Goal: Contribute content: Add original content to the website for others to see

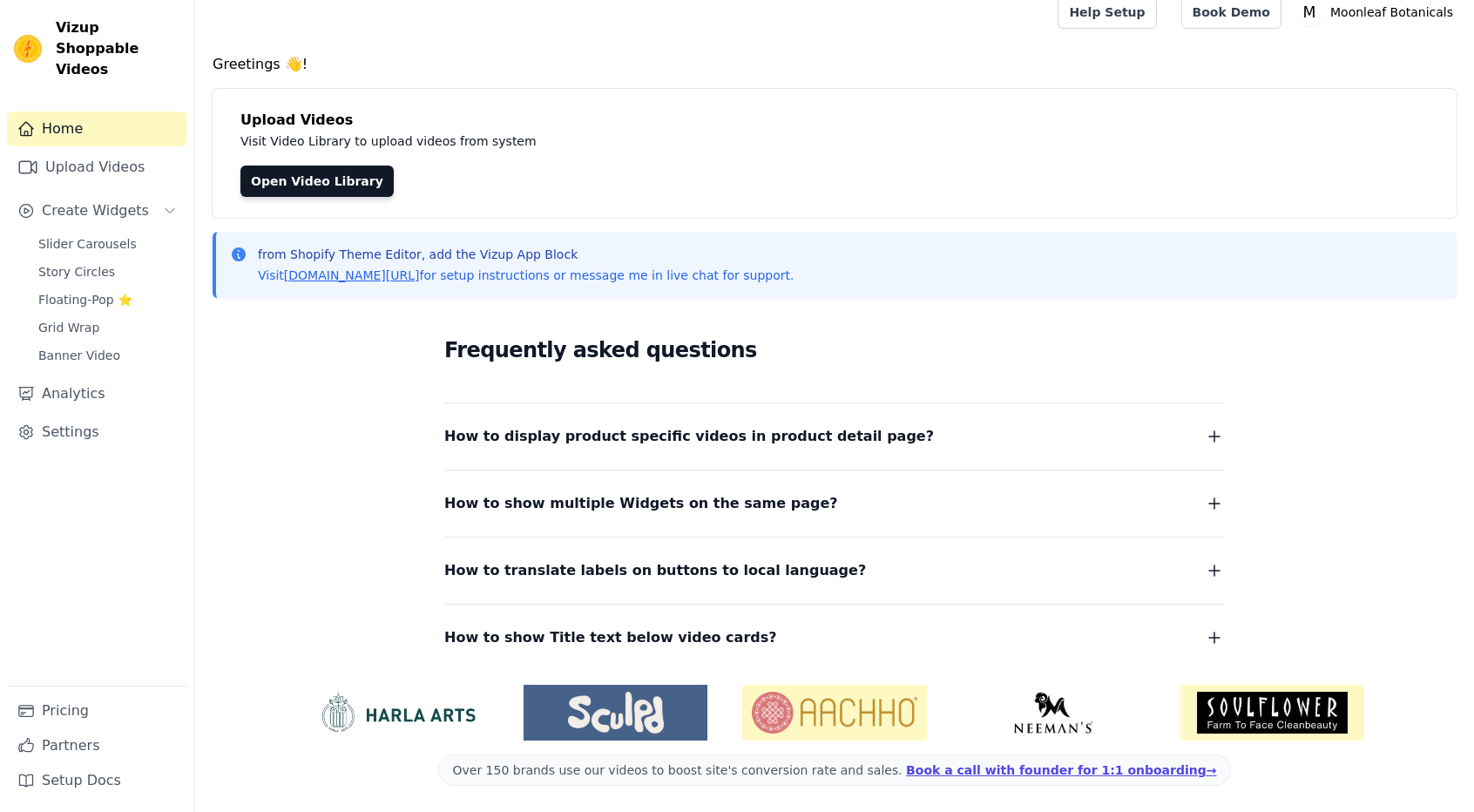
scroll to position [16, 0]
click at [83, 112] on link "Home" at bounding box center [96, 129] width 181 height 35
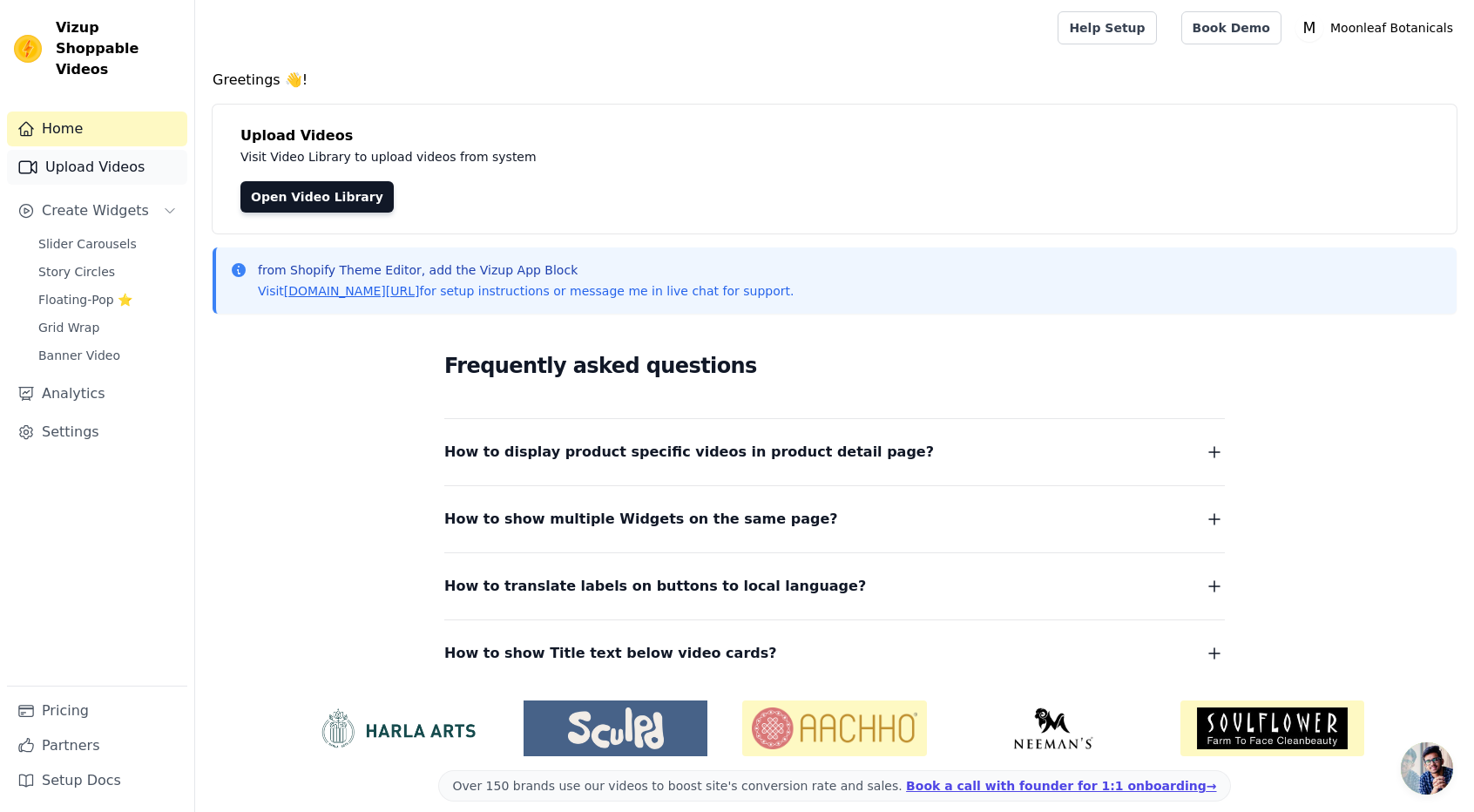
click at [71, 152] on link "Upload Videos" at bounding box center [96, 166] width 181 height 35
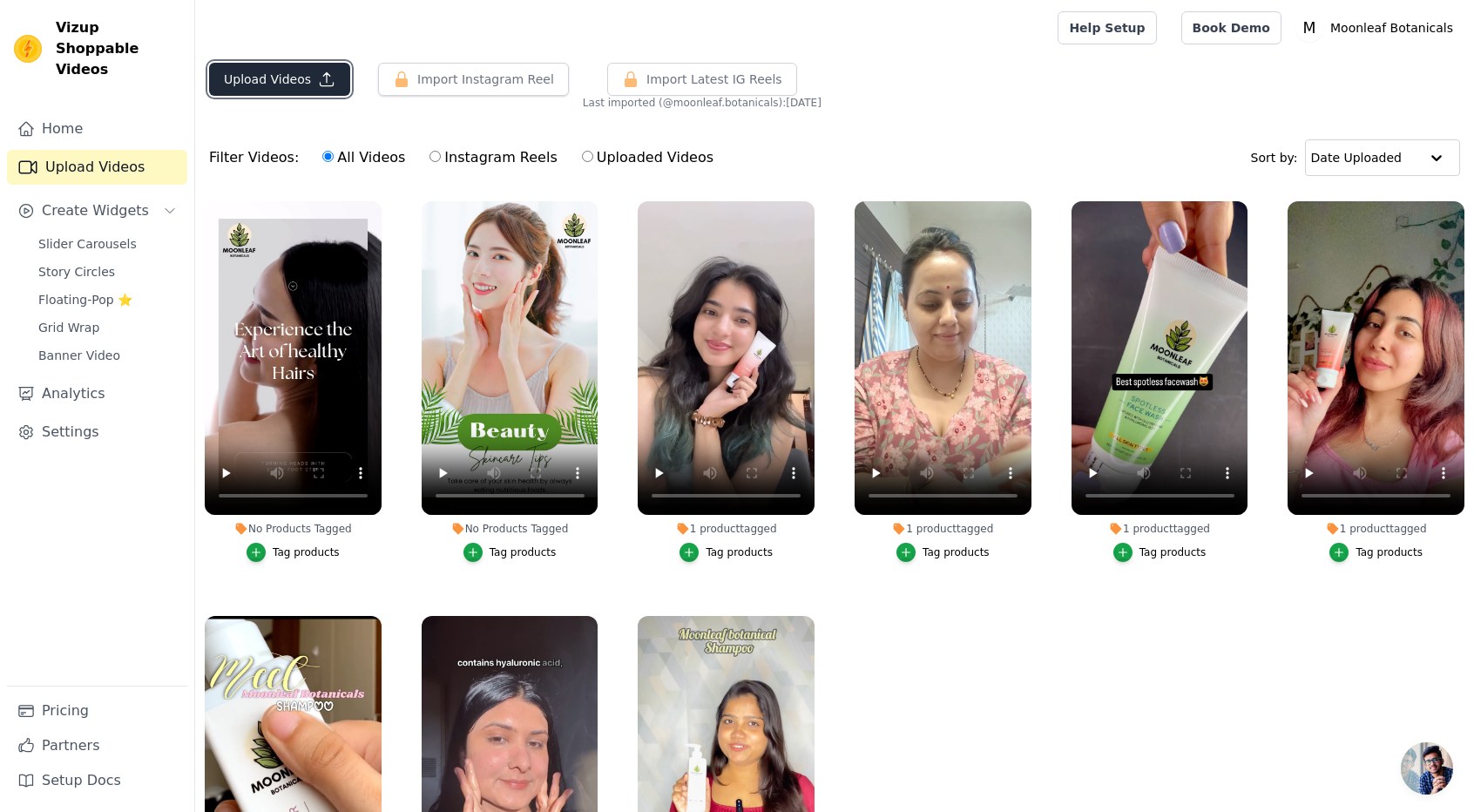
click at [279, 79] on button "Upload Videos" at bounding box center [279, 78] width 141 height 33
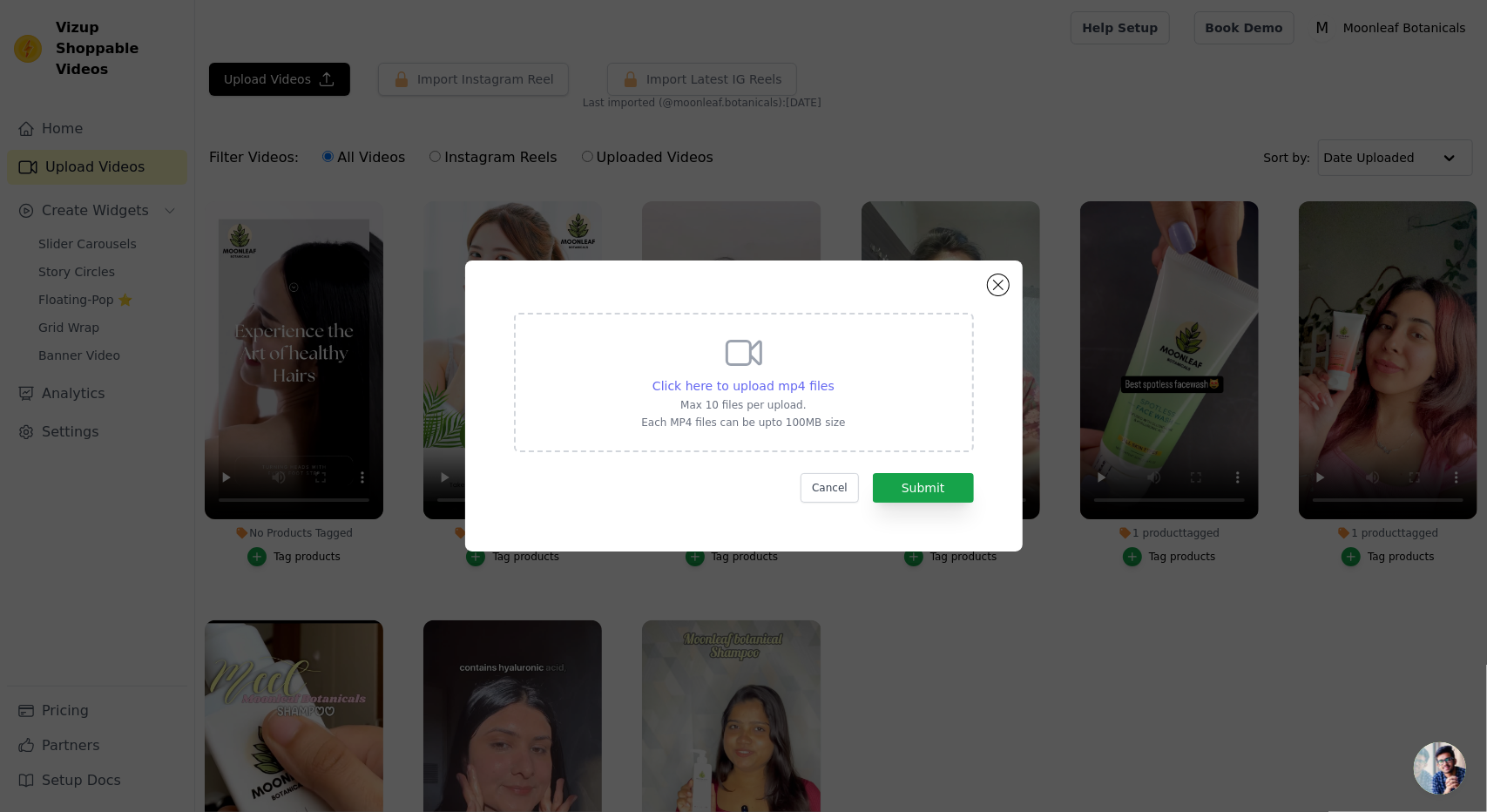
click at [776, 379] on span "Click here to upload mp4 files" at bounding box center [743, 386] width 182 height 14
click at [834, 377] on input "Click here to upload mp4 files Max 10 files per upload. Each MP4 files can be u…" at bounding box center [834, 376] width 1 height 1
type input "C:\fakepath\IMG_6016.MP4"
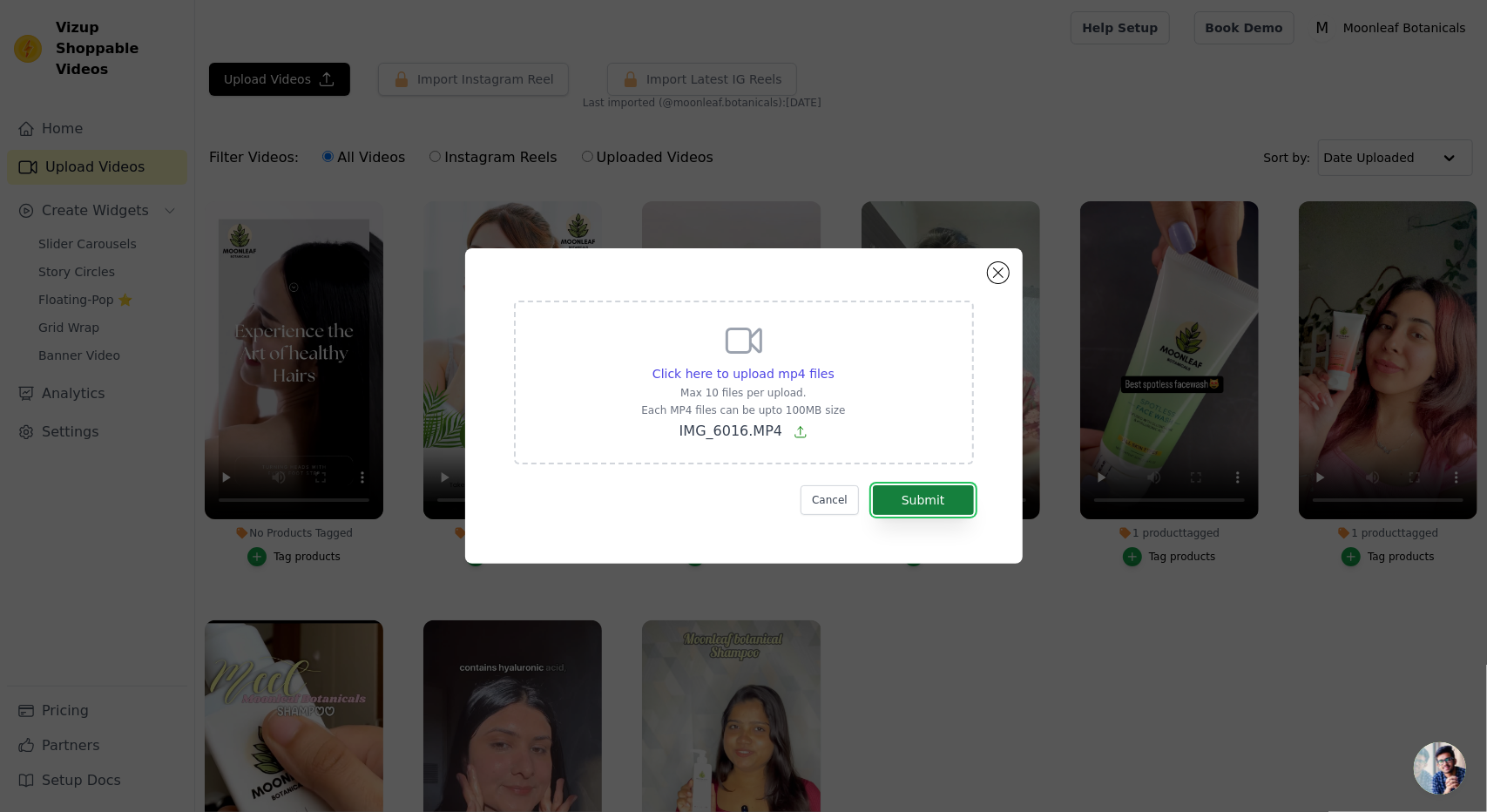
click at [939, 503] on button "Submit" at bounding box center [923, 499] width 101 height 29
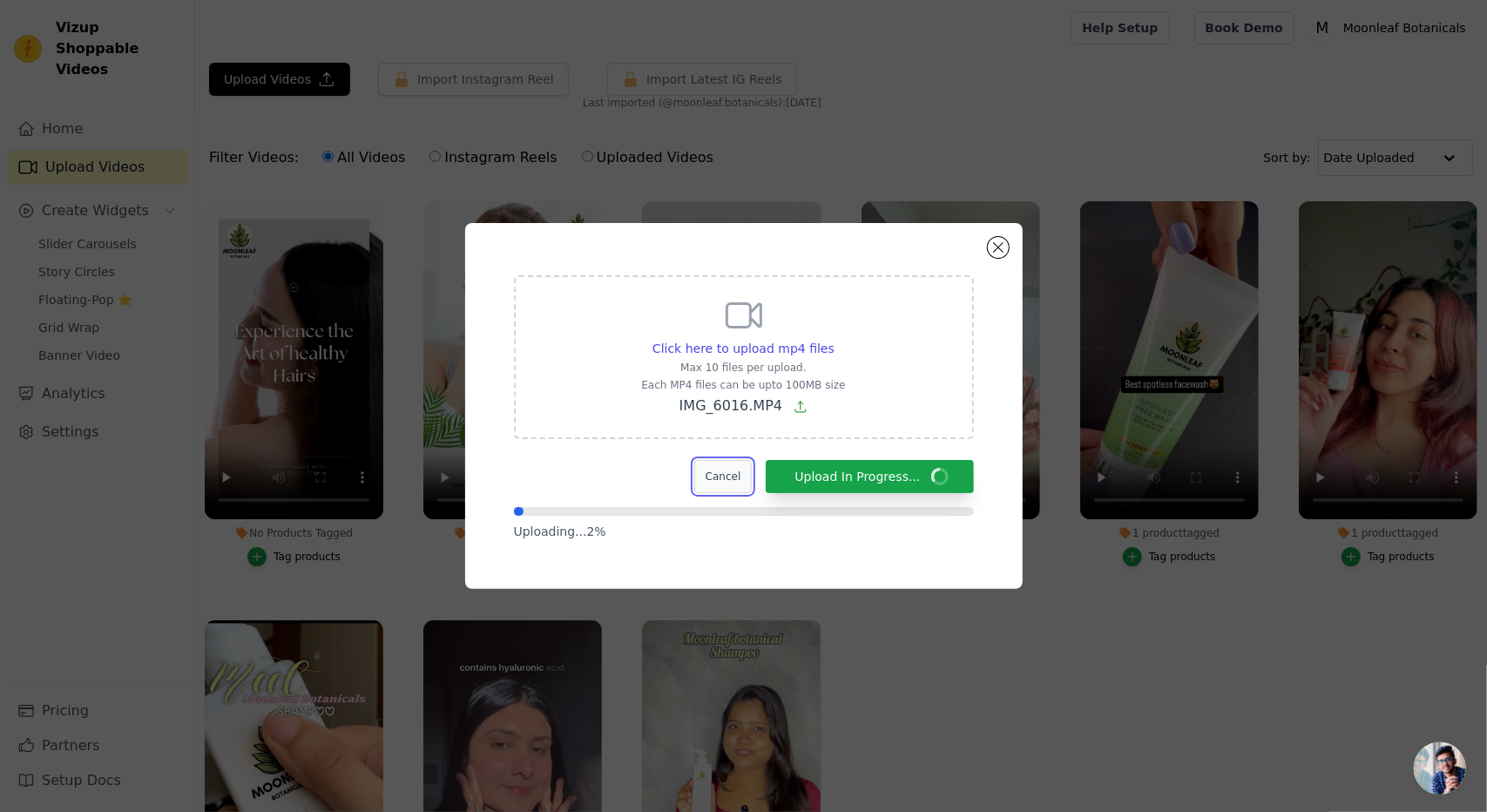
click at [750, 475] on button "Cancel" at bounding box center [723, 475] width 59 height 33
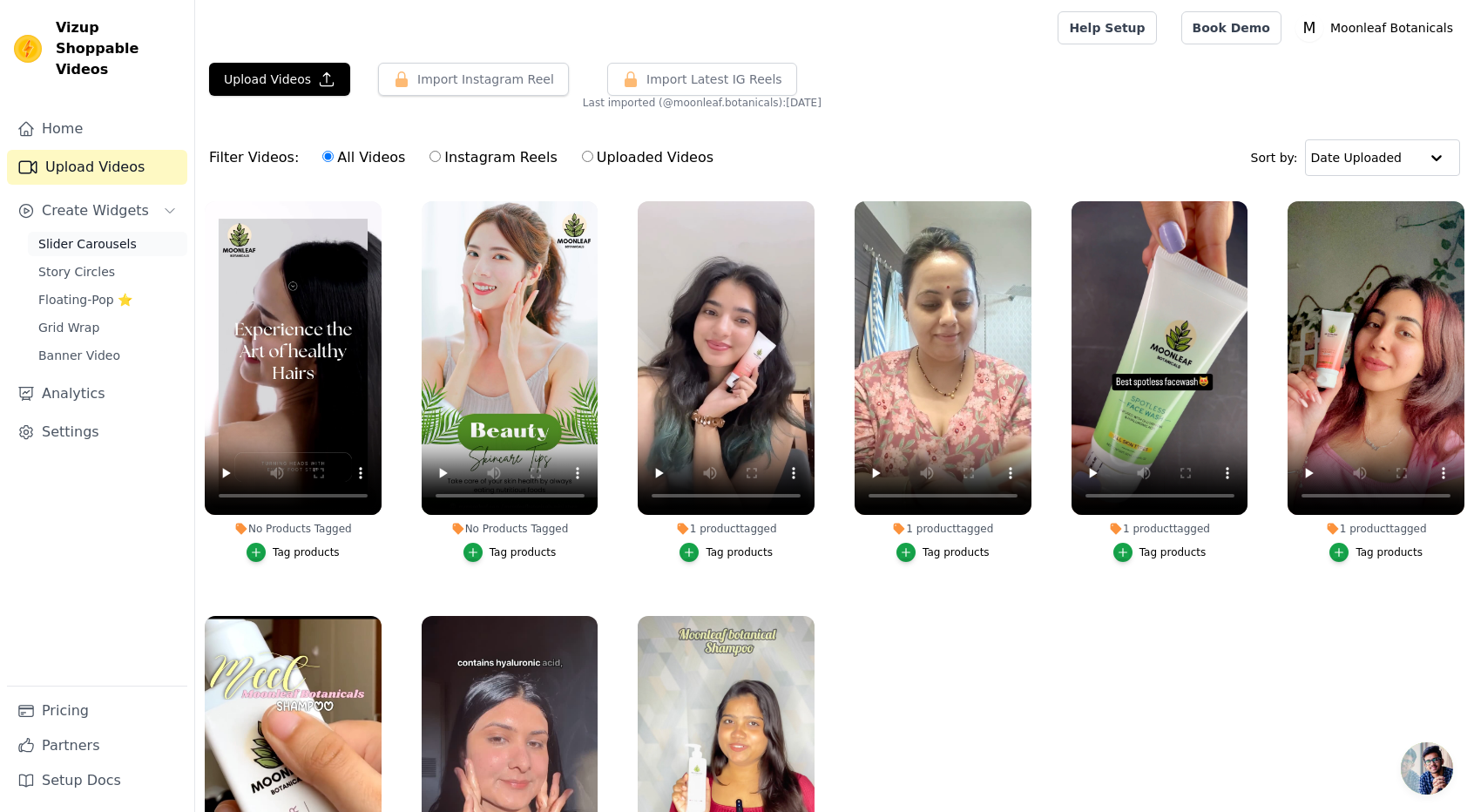
click at [93, 235] on span "Slider Carousels" at bounding box center [88, 244] width 98 height 17
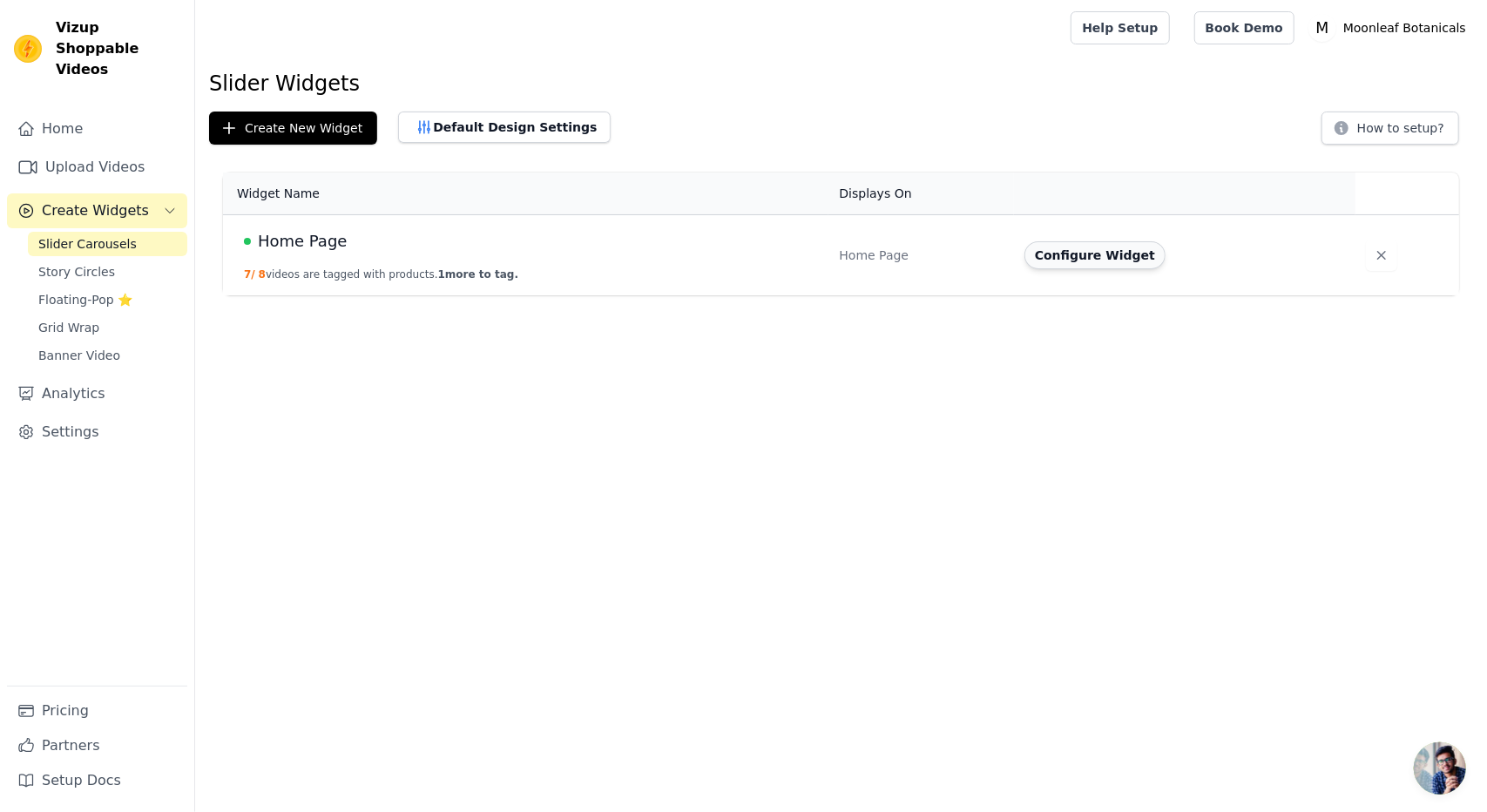
click at [1107, 248] on button "Configure Widget" at bounding box center [1094, 254] width 141 height 27
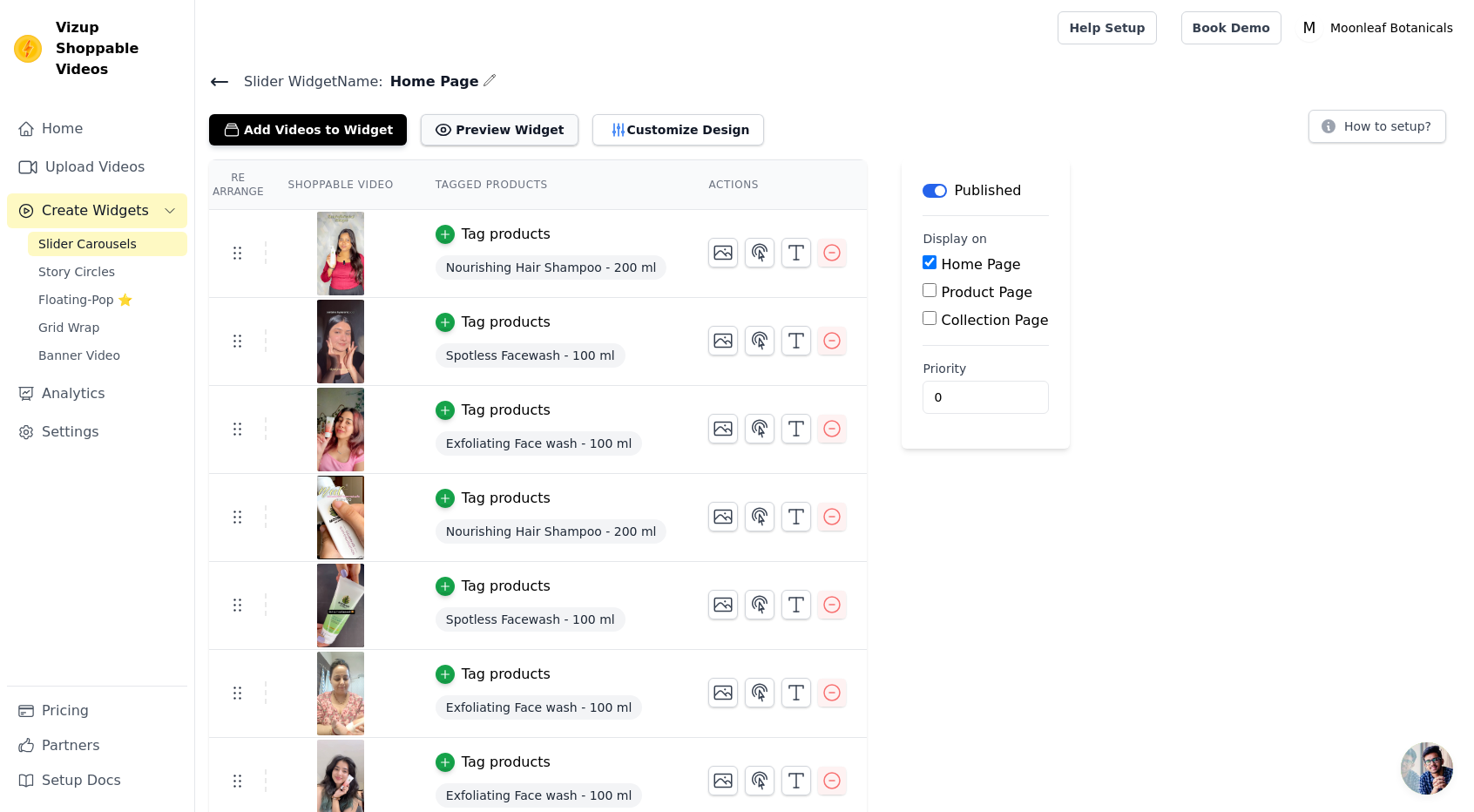
click at [484, 132] on button "Preview Widget" at bounding box center [499, 130] width 157 height 31
click at [923, 289] on input "Product Page" at bounding box center [929, 289] width 14 height 14
checkbox input "true"
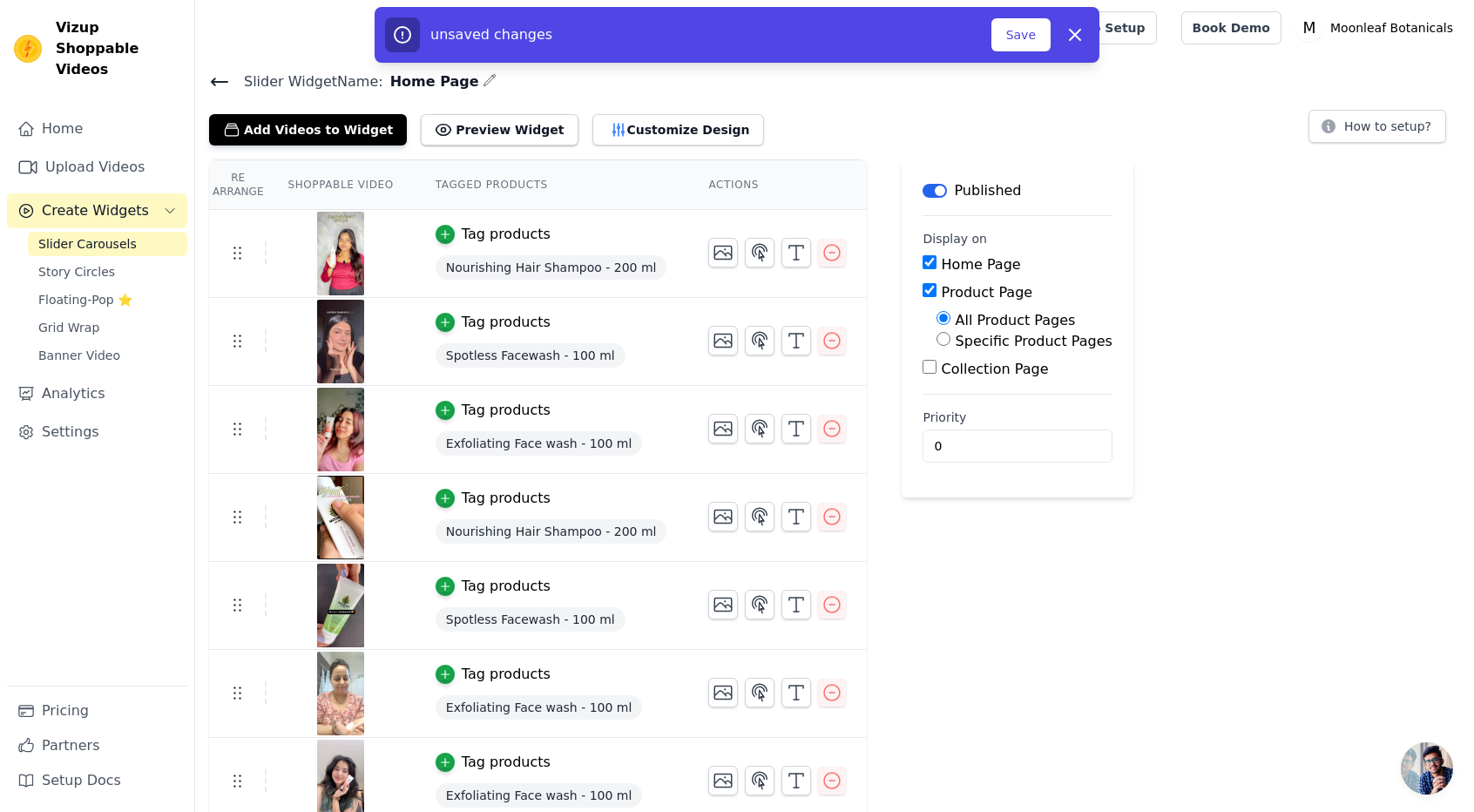
click at [923, 367] on input "Collection Page" at bounding box center [929, 366] width 14 height 14
checkbox input "true"
click at [1017, 36] on button "Save" at bounding box center [1020, 34] width 60 height 33
click at [1033, 36] on button "Save" at bounding box center [1020, 34] width 60 height 33
click at [1018, 41] on button "Save" at bounding box center [1020, 34] width 60 height 33
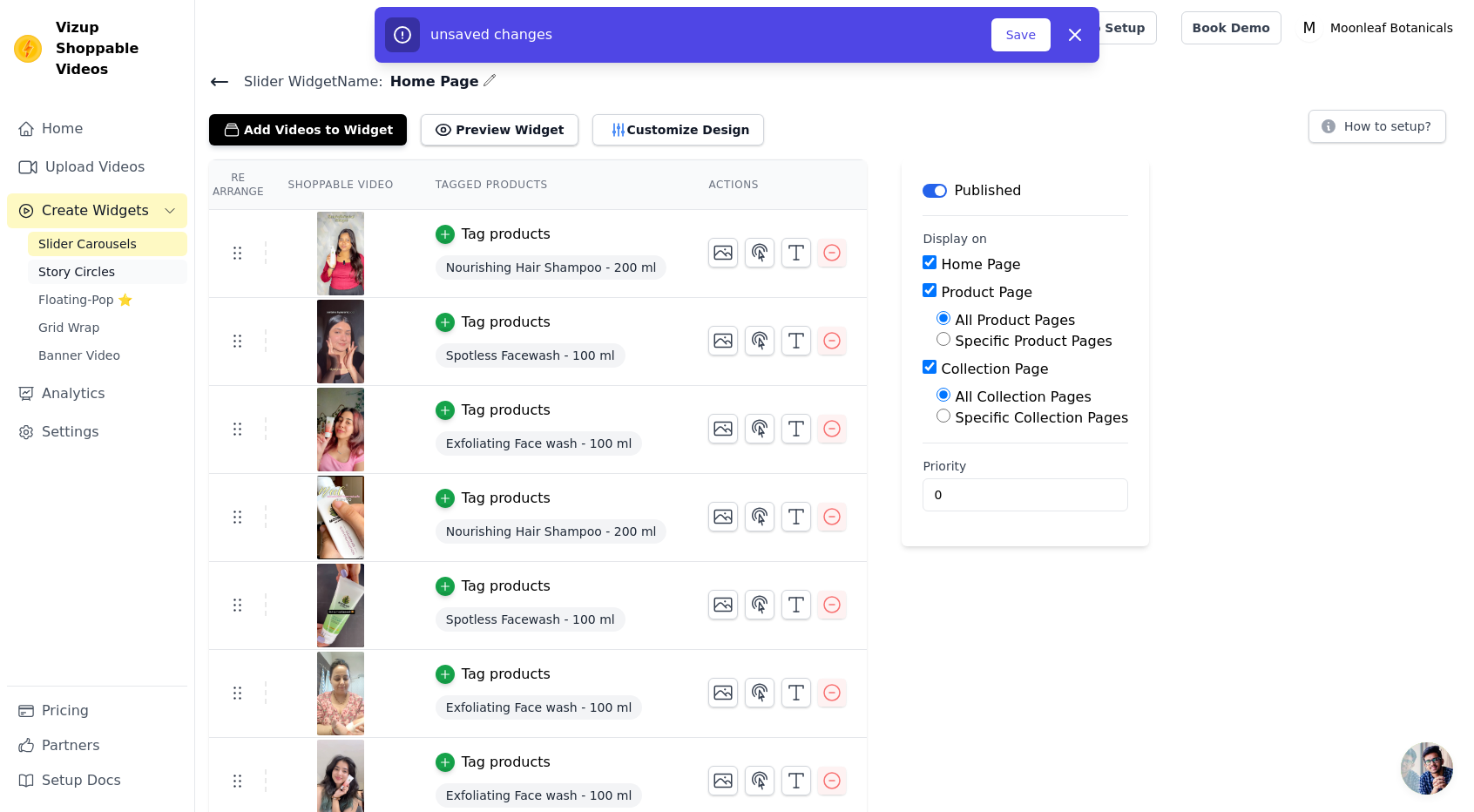
click at [73, 263] on span "Story Circles" at bounding box center [77, 271] width 77 height 17
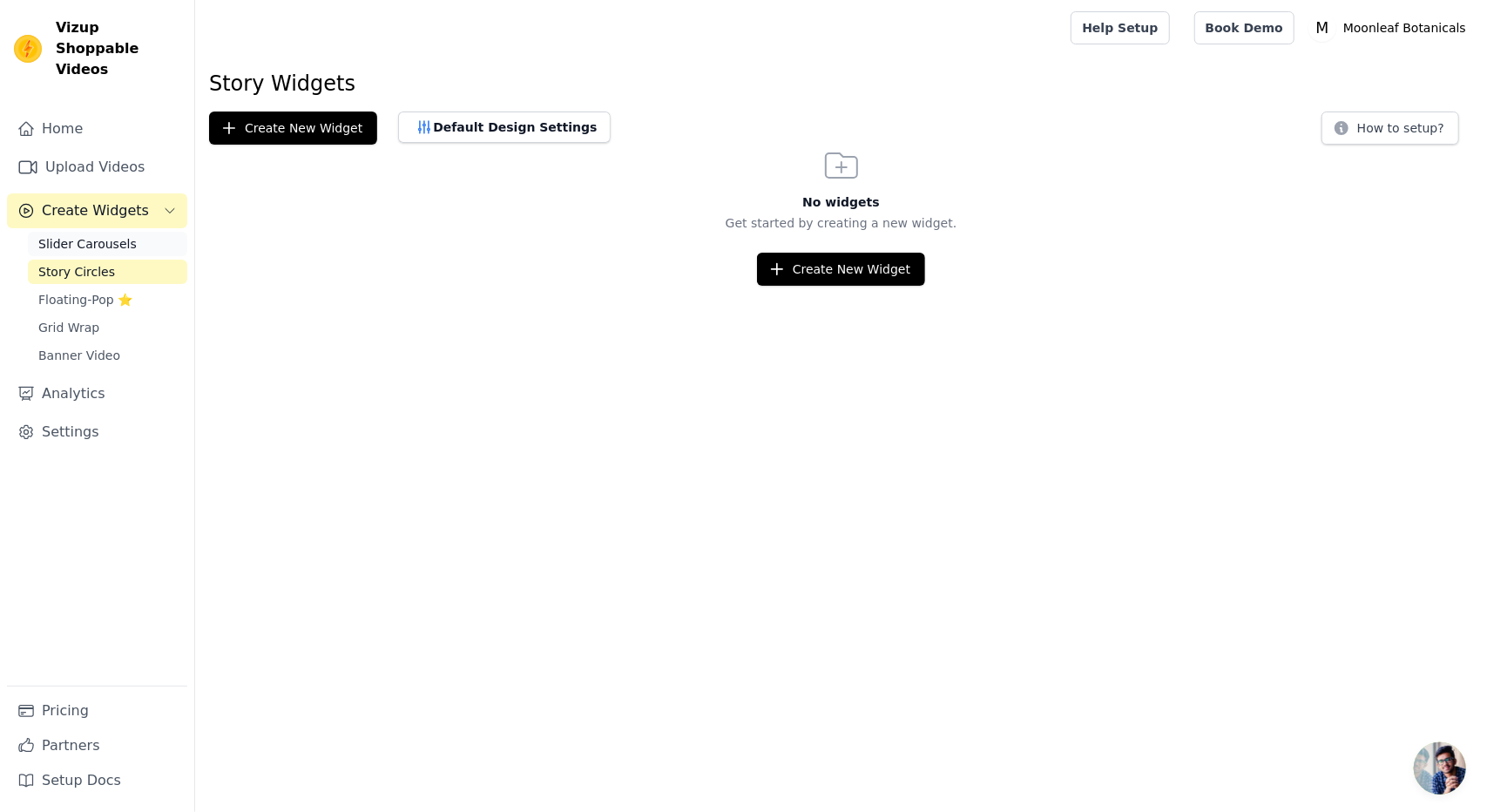
click at [89, 235] on span "Slider Carousels" at bounding box center [88, 244] width 98 height 17
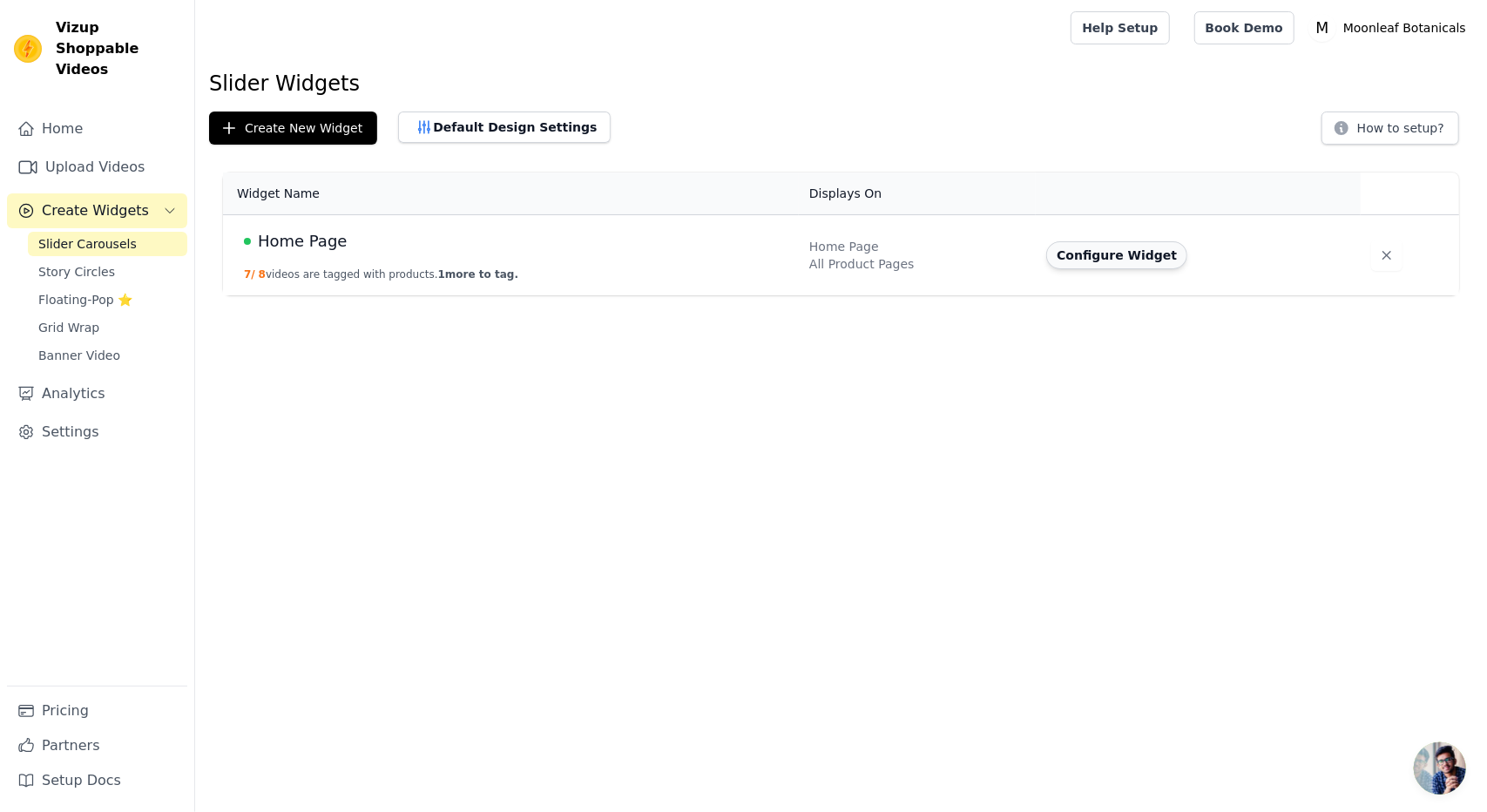
click at [1083, 252] on button "Configure Widget" at bounding box center [1115, 254] width 141 height 27
